Goal: Contribute content

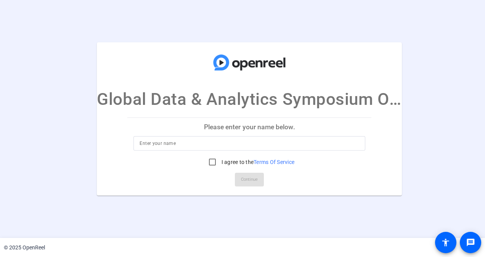
click at [169, 146] on input at bounding box center [250, 143] width 220 height 9
type input "[PERSON_NAME]"
click at [211, 162] on input "I agree to the Terms Of Service" at bounding box center [212, 162] width 15 height 15
checkbox input "true"
click at [256, 180] on span "Continue" at bounding box center [249, 179] width 17 height 11
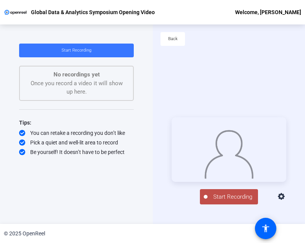
click at [222, 201] on span "Start Recording" at bounding box center [232, 196] width 50 height 9
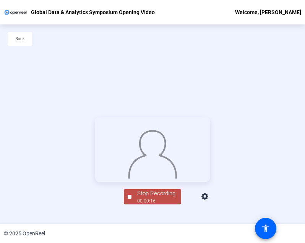
click at [292, 178] on div "Stop Recording 00:00:16 person Hide Overlay flip Flip Camera Camera" at bounding box center [152, 160] width 305 height 199
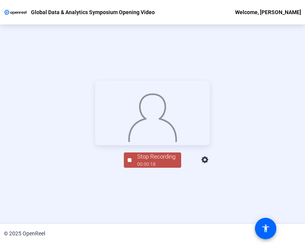
click at [160, 168] on div "00:00:18" at bounding box center [156, 164] width 38 height 7
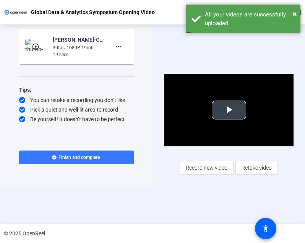
click at [229, 110] on span "Video Player" at bounding box center [229, 110] width 0 height 0
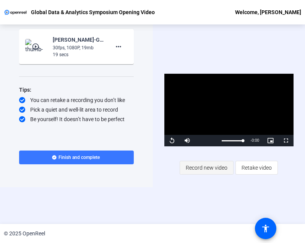
click at [205, 167] on span "Record new video" at bounding box center [206, 167] width 42 height 15
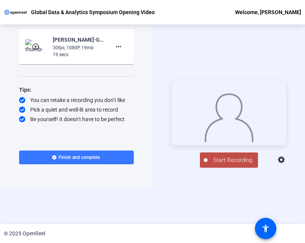
click at [232, 162] on span "Start Recording" at bounding box center [232, 160] width 50 height 9
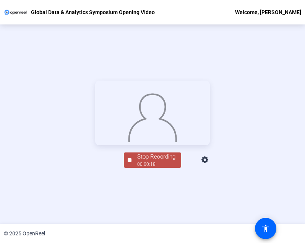
click at [132, 168] on div "Stop Recording 00:00:18 person Hide Overlay flip Flip Camera Camera" at bounding box center [152, 159] width 114 height 17
click at [142, 161] on div "Stop Recording" at bounding box center [156, 156] width 38 height 9
